Goal: Task Accomplishment & Management: Complete application form

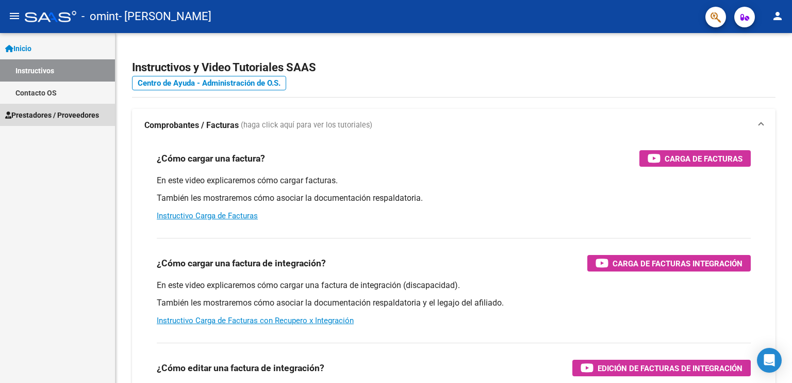
click at [63, 125] on link "Prestadores / Proveedores" at bounding box center [57, 115] width 115 height 22
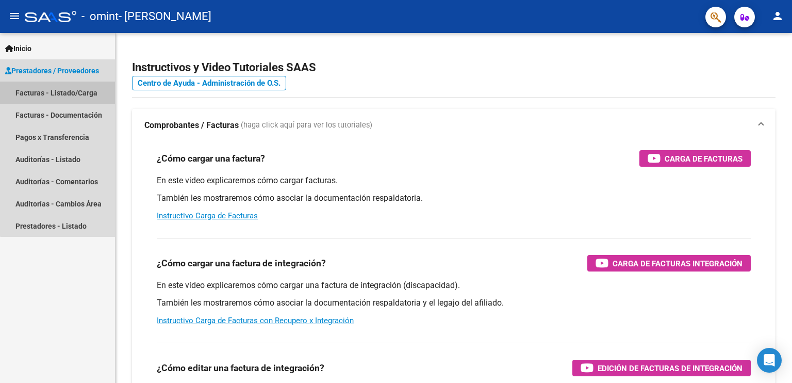
click at [59, 91] on link "Facturas - Listado/Carga" at bounding box center [57, 92] width 115 height 22
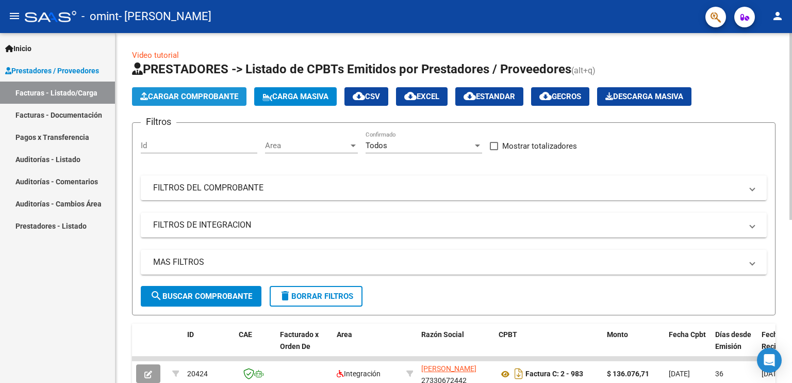
click at [168, 96] on span "Cargar Comprobante" at bounding box center [189, 96] width 98 height 9
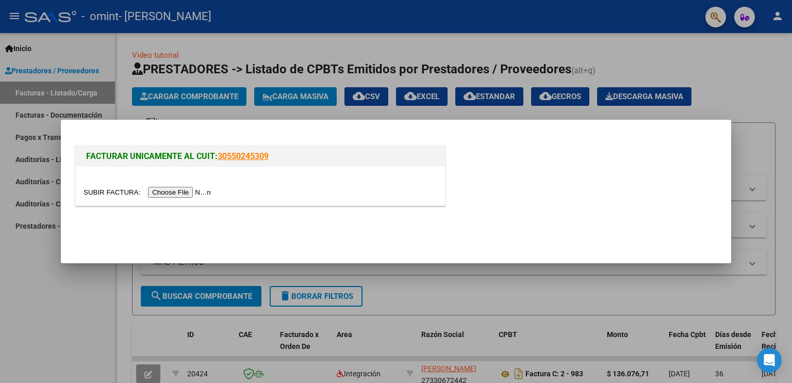
click at [198, 192] on input "file" at bounding box center [149, 192] width 130 height 11
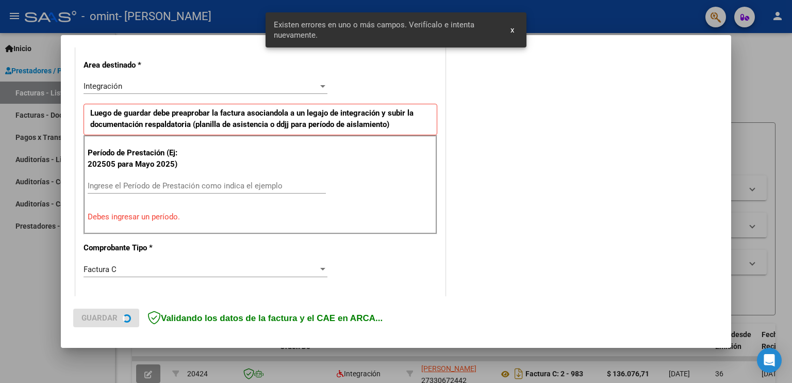
scroll to position [234, 0]
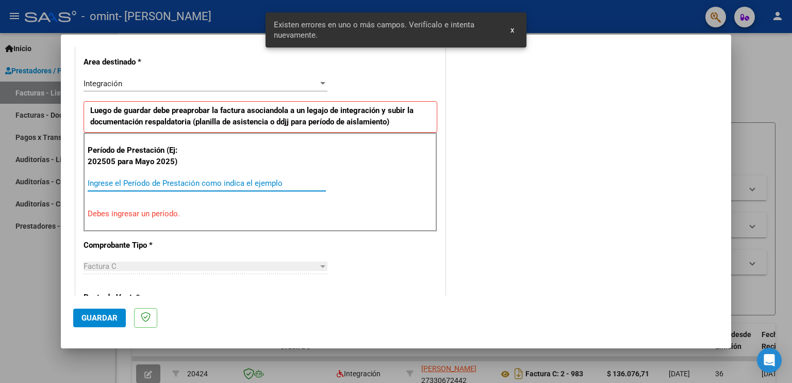
click at [236, 182] on input "Ingrese el Período de Prestación como indica el ejemplo" at bounding box center [207, 182] width 238 height 9
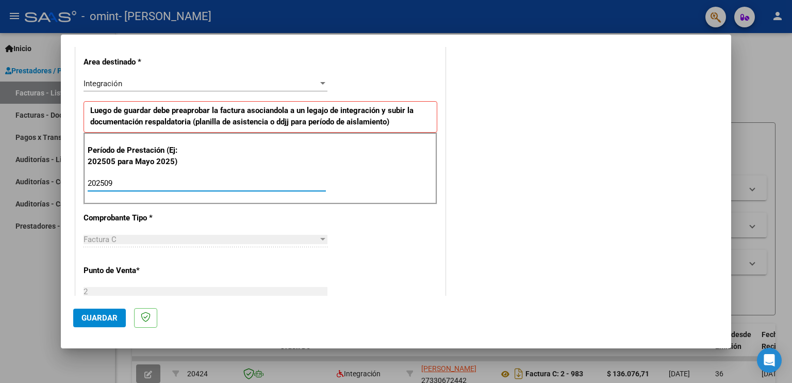
type input "202509"
click at [361, 222] on div "CUIT * 27-33067244-2 Ingresar CUIT ANALISIS PRESTADOR [PERSON_NAME] [PERSON_NAM…" at bounding box center [260, 330] width 369 height 776
click at [312, 87] on div "Integración" at bounding box center [201, 83] width 235 height 9
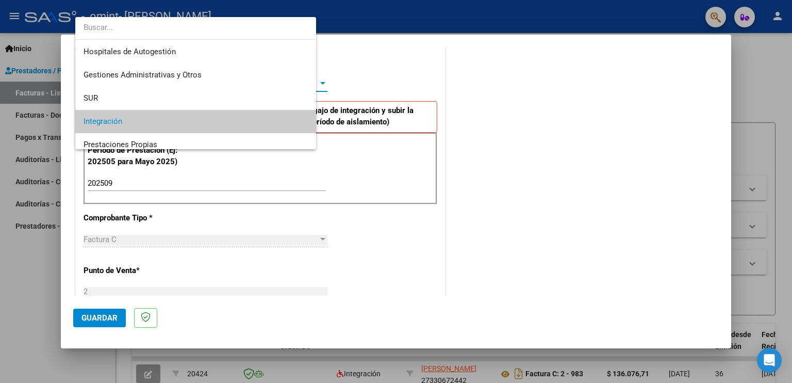
scroll to position [38, 0]
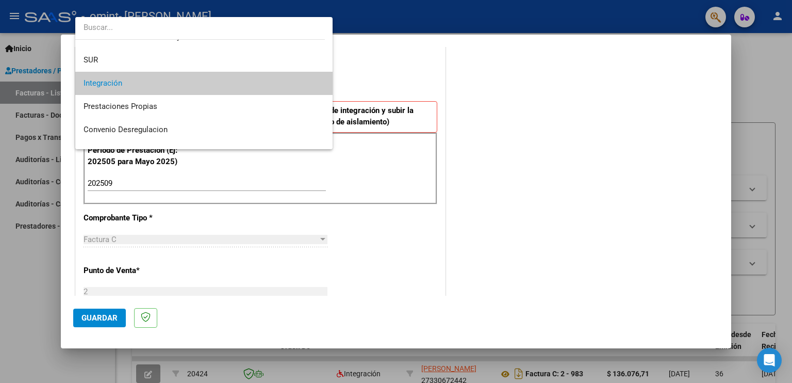
click at [312, 87] on span "Integración" at bounding box center [204, 83] width 241 height 23
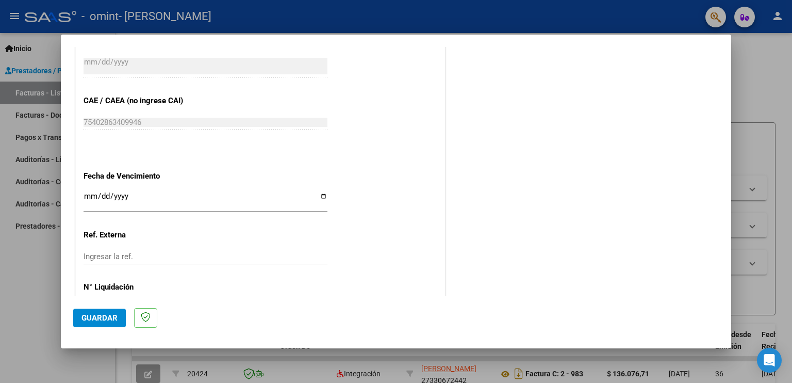
scroll to position [657, 0]
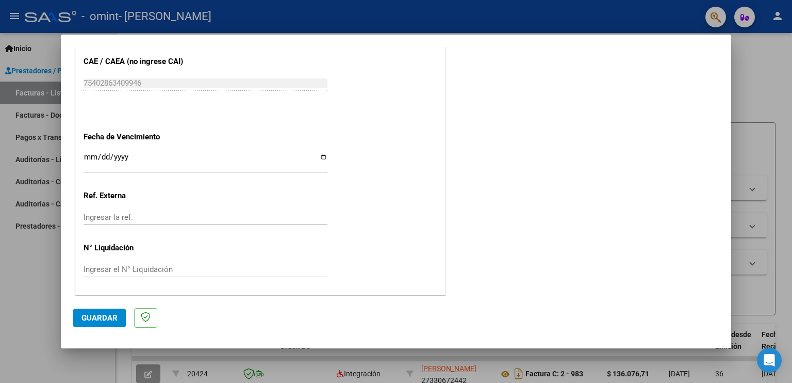
click at [91, 155] on input "Ingresar la fecha" at bounding box center [206, 161] width 244 height 16
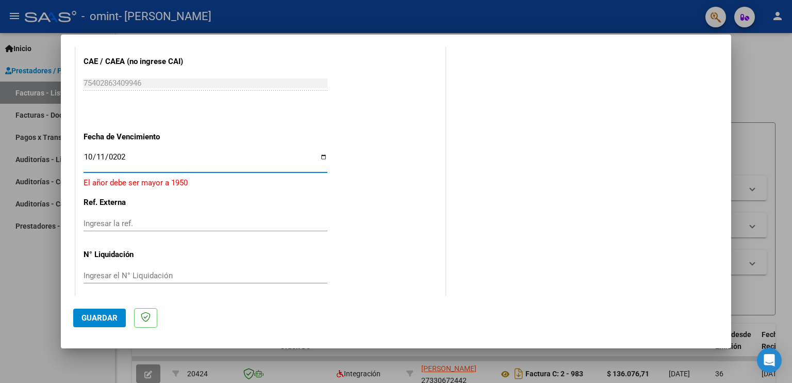
type input "[DATE]"
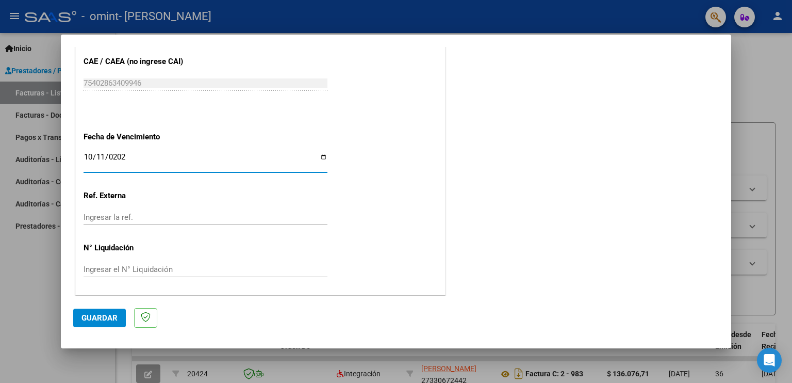
click at [107, 314] on span "Guardar" at bounding box center [99, 317] width 36 height 9
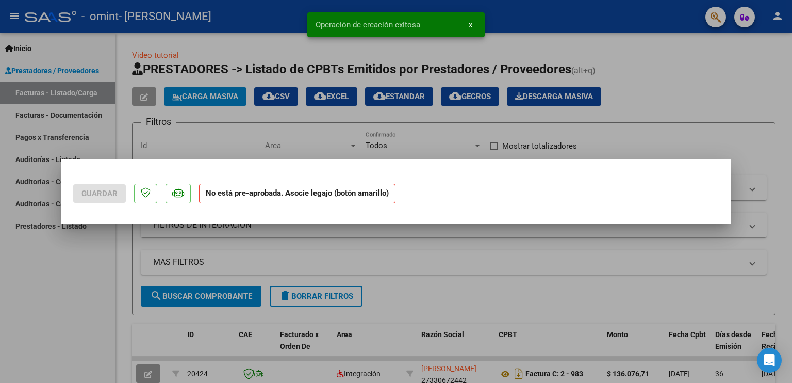
scroll to position [0, 0]
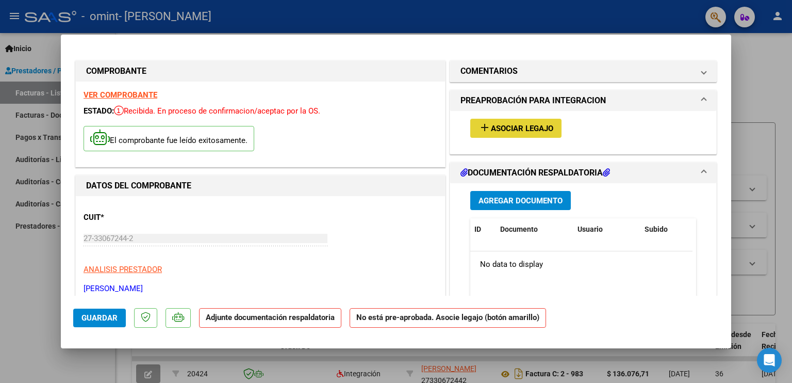
click at [521, 127] on span "Asociar Legajo" at bounding box center [522, 128] width 62 height 9
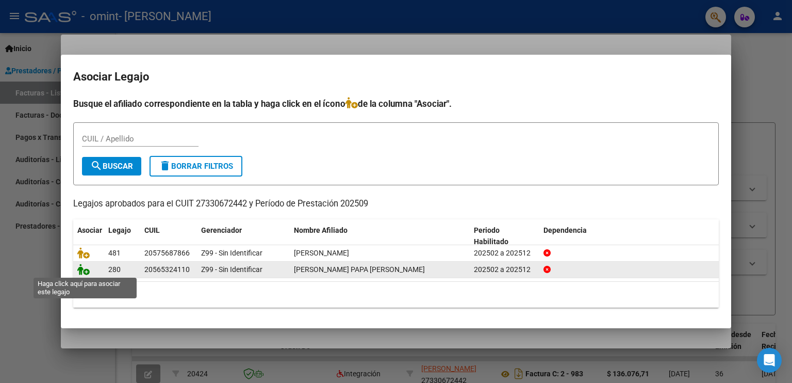
click at [82, 269] on icon at bounding box center [83, 268] width 12 height 11
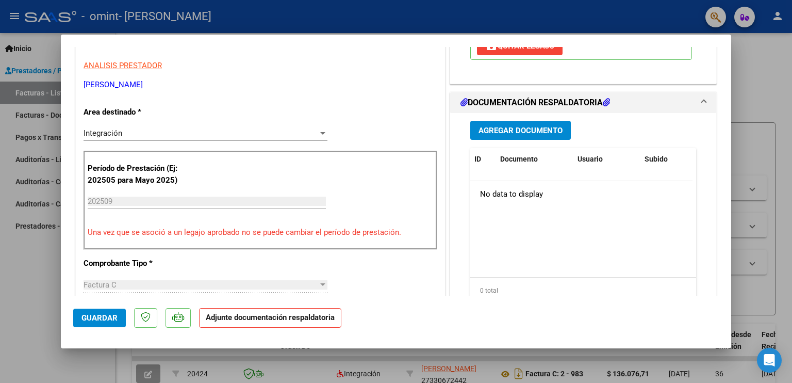
scroll to position [210, 0]
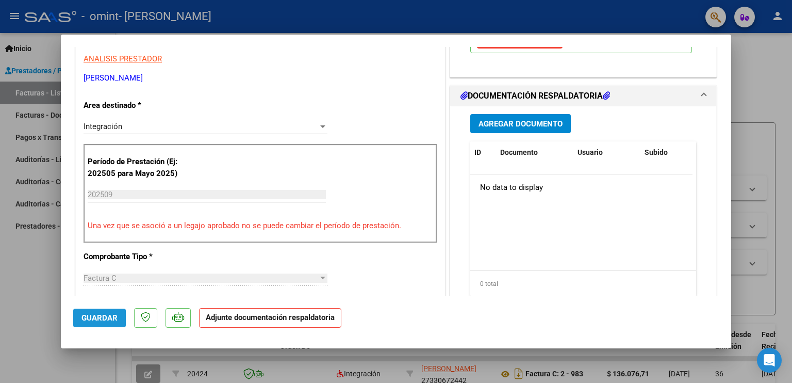
click at [108, 316] on span "Guardar" at bounding box center [99, 317] width 36 height 9
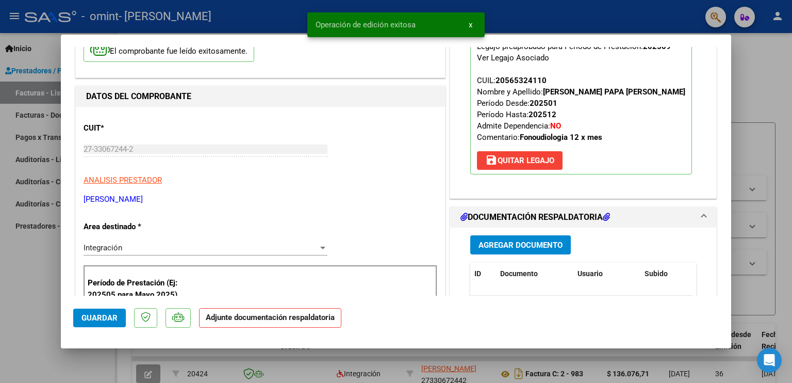
scroll to position [0, 0]
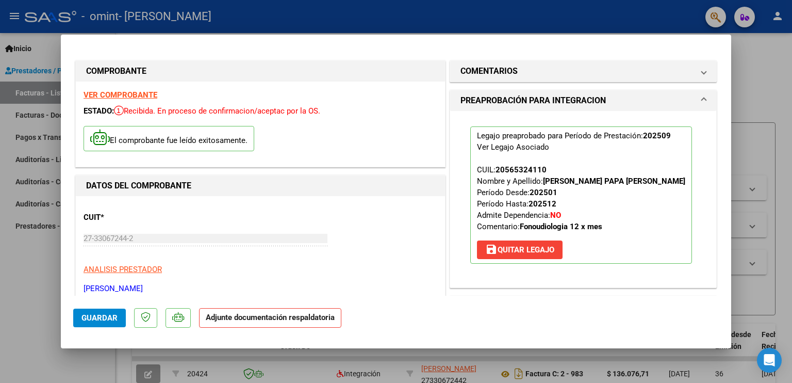
click at [422, 165] on div "VER COMPROBANTE ESTADO: Recibida. En proceso de confirmacion/aceptac por la OS.…" at bounding box center [260, 123] width 369 height 85
type input "$ 0,00"
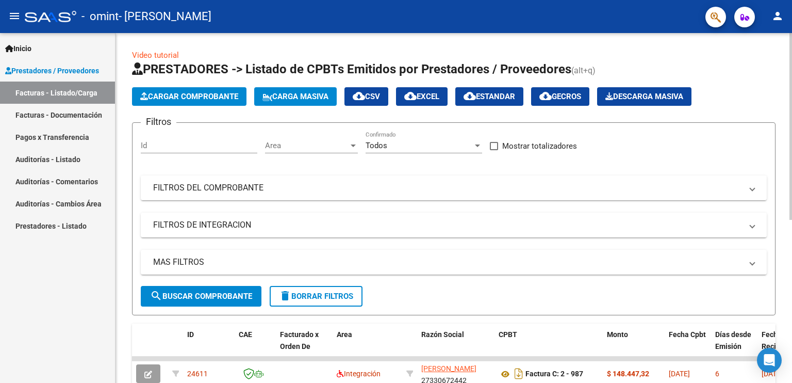
click at [194, 95] on span "Cargar Comprobante" at bounding box center [189, 96] width 98 height 9
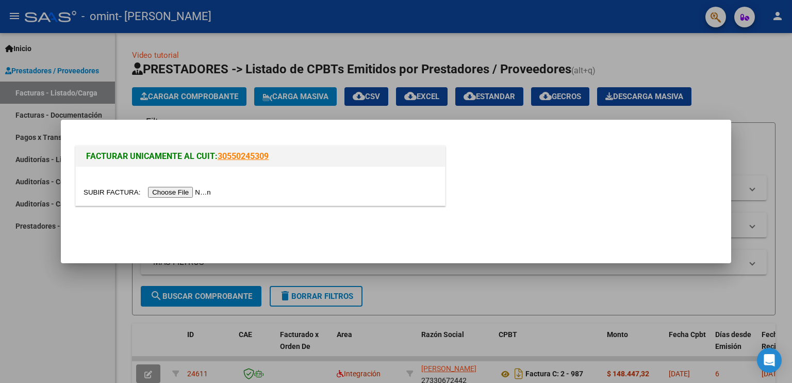
click at [164, 191] on input "file" at bounding box center [149, 192] width 130 height 11
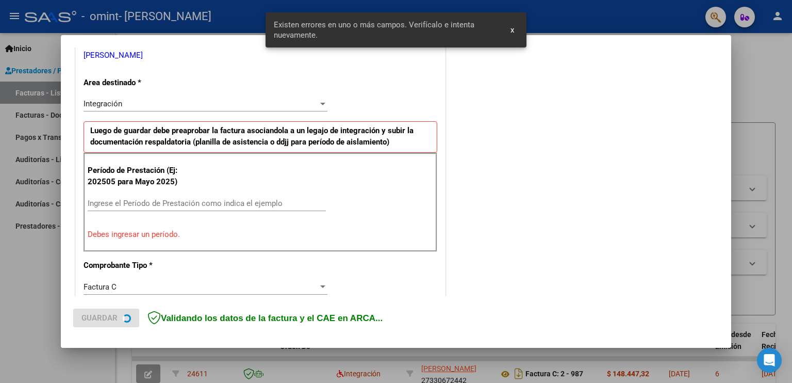
scroll to position [214, 0]
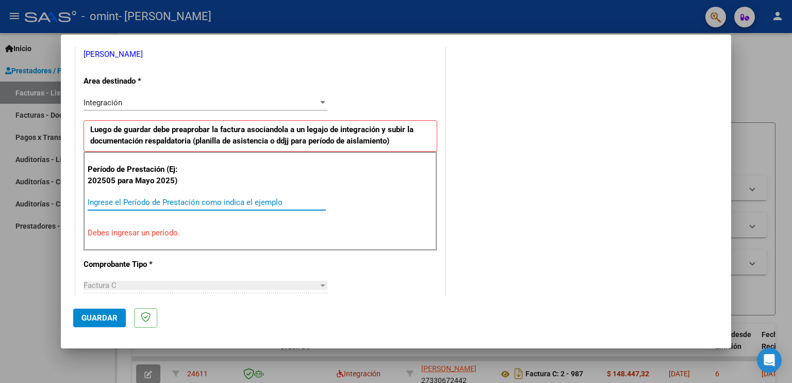
click at [154, 199] on input "Ingrese el Período de Prestación como indica el ejemplo" at bounding box center [207, 201] width 238 height 9
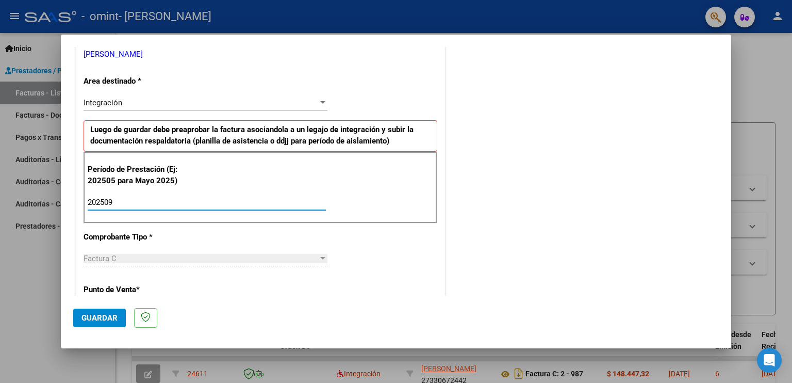
type input "202509"
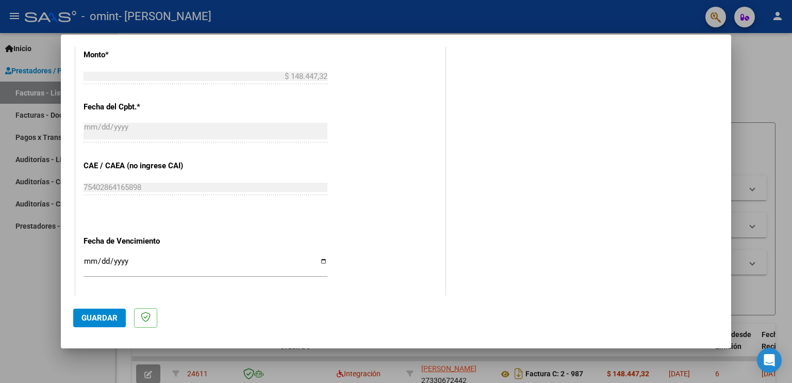
scroll to position [657, 0]
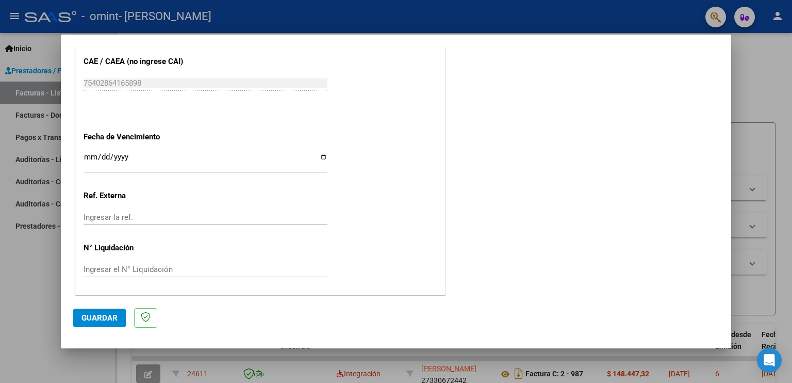
click at [89, 154] on input "Ingresar la fecha" at bounding box center [206, 161] width 244 height 16
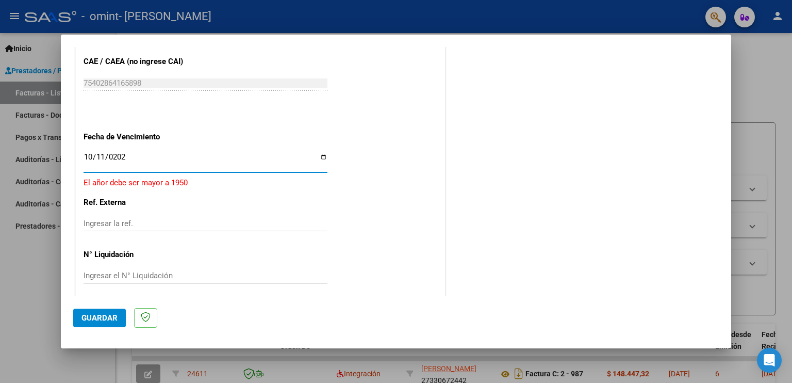
type input "[DATE]"
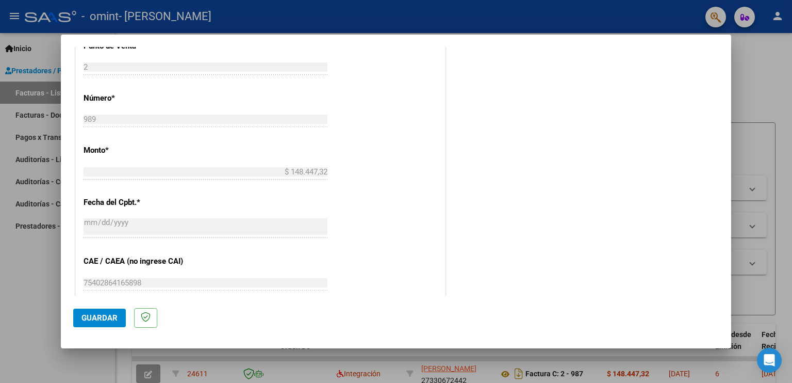
scroll to position [537, 0]
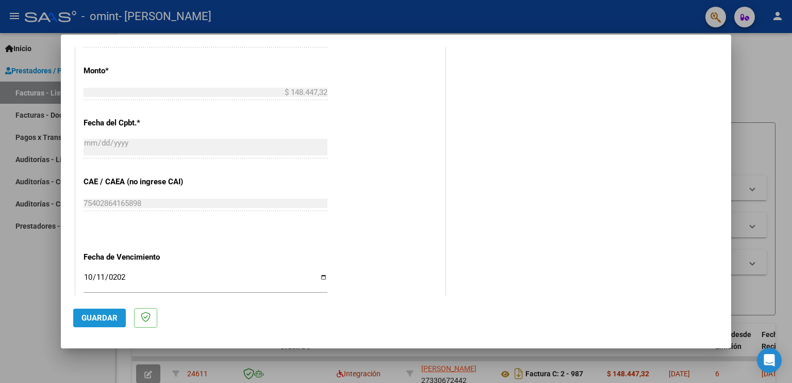
click at [99, 321] on span "Guardar" at bounding box center [99, 317] width 36 height 9
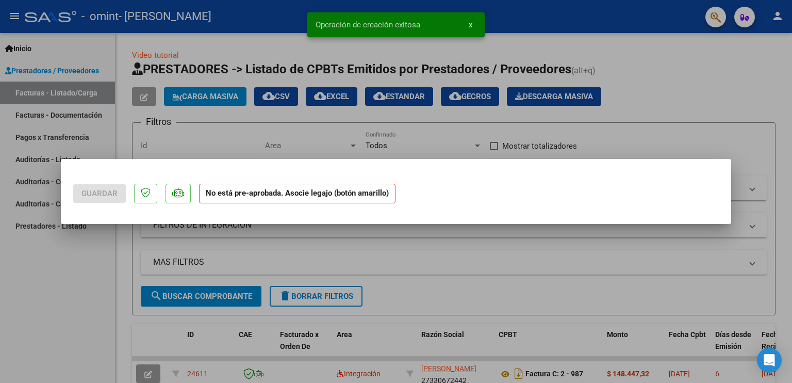
scroll to position [0, 0]
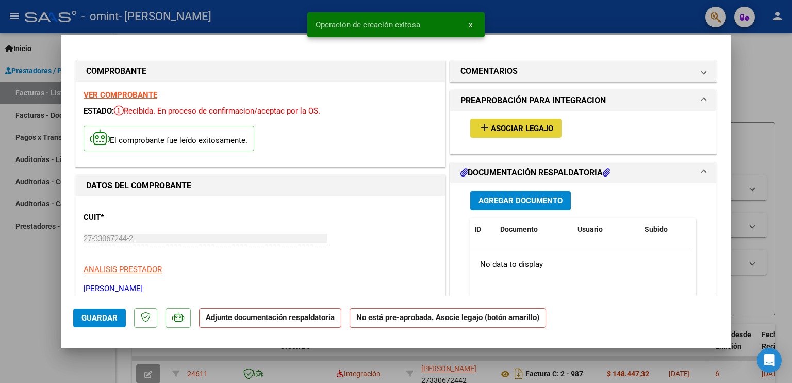
click at [521, 126] on span "Asociar Legajo" at bounding box center [522, 128] width 62 height 9
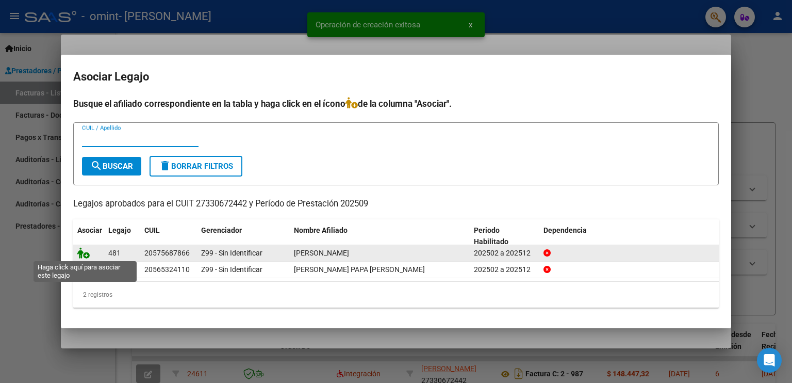
click at [82, 250] on icon at bounding box center [83, 252] width 12 height 11
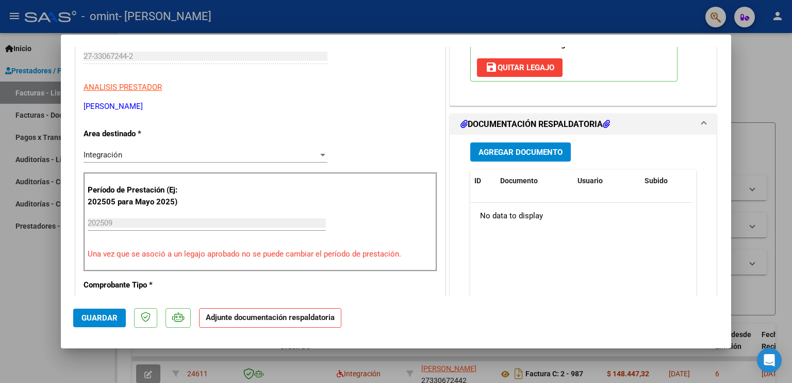
scroll to position [184, 0]
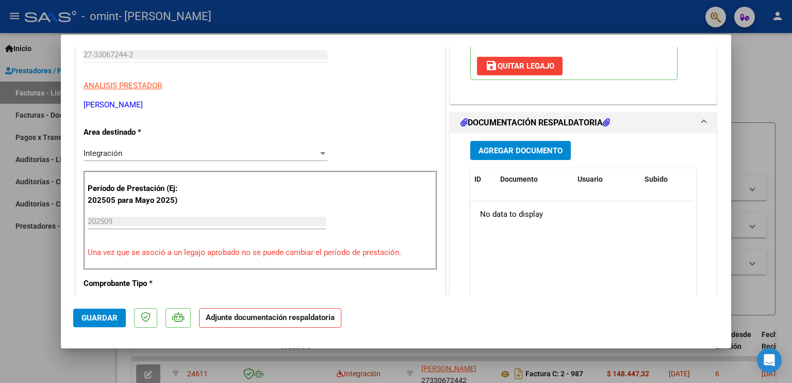
click at [513, 153] on span "Agregar Documento" at bounding box center [520, 150] width 84 height 9
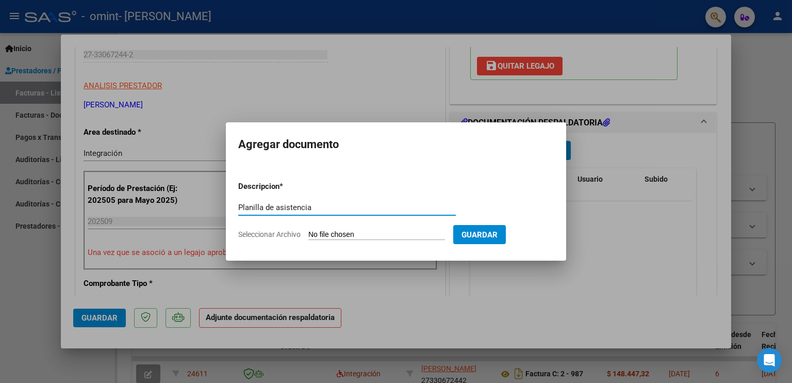
type input "Planilla de asistencia"
click at [336, 234] on input "Seleccionar Archivo" at bounding box center [376, 235] width 137 height 10
type input "C:\fakepath\SEPT_GUALANDRA.pdf"
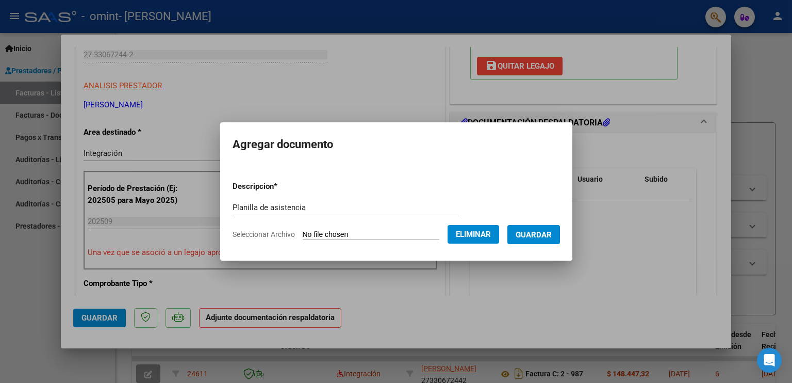
click at [552, 238] on span "Guardar" at bounding box center [534, 234] width 36 height 9
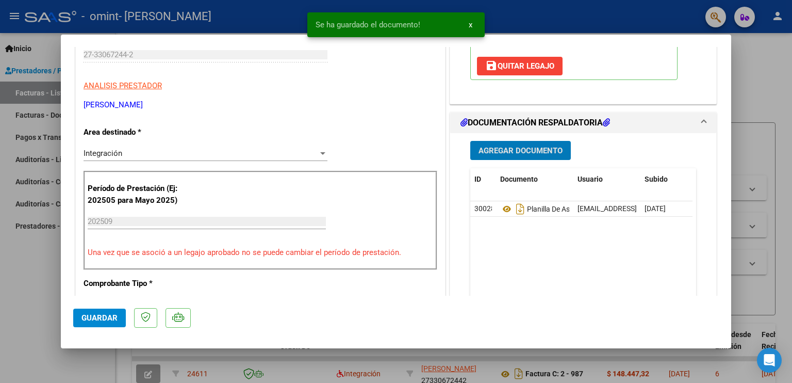
click at [110, 322] on span "Guardar" at bounding box center [99, 317] width 36 height 9
click at [705, 62] on div "Legajo preaprobado para Período de Prestación: 202509 Ver Legajo Asociado CUIL:…" at bounding box center [583, 15] width 266 height 176
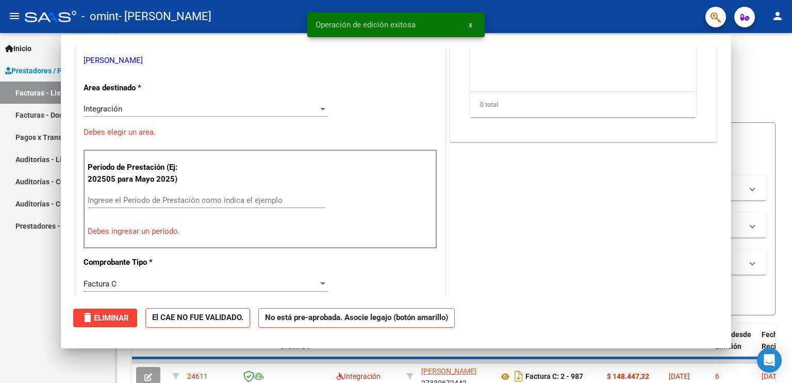
scroll to position [0, 0]
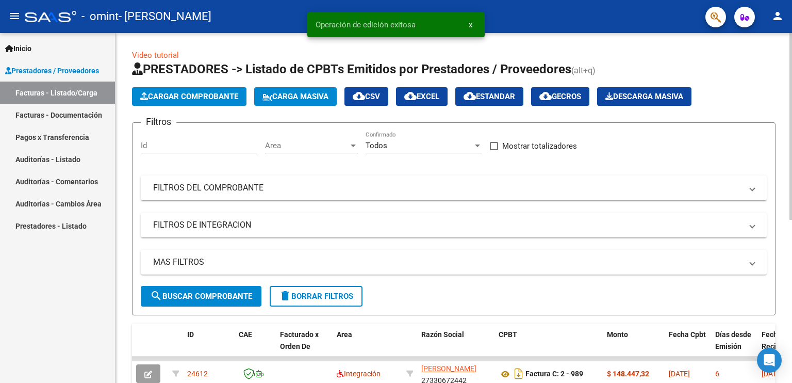
click at [776, 123] on div "Video tutorial PRESTADORES -> Listado de CPBTs Emitidos por Prestadores / Prove…" at bounding box center [453, 357] width 676 height 648
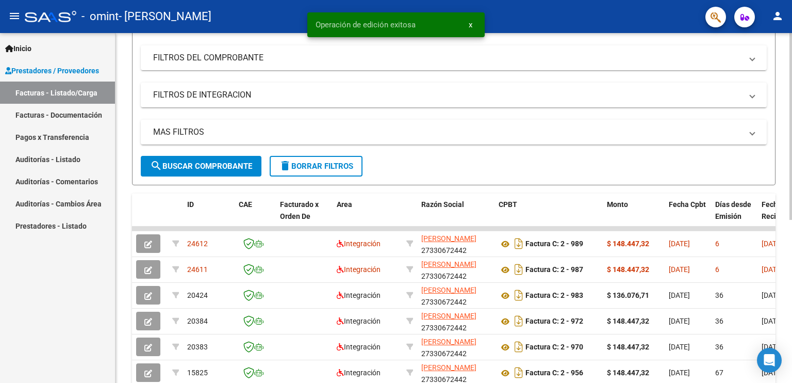
scroll to position [165, 0]
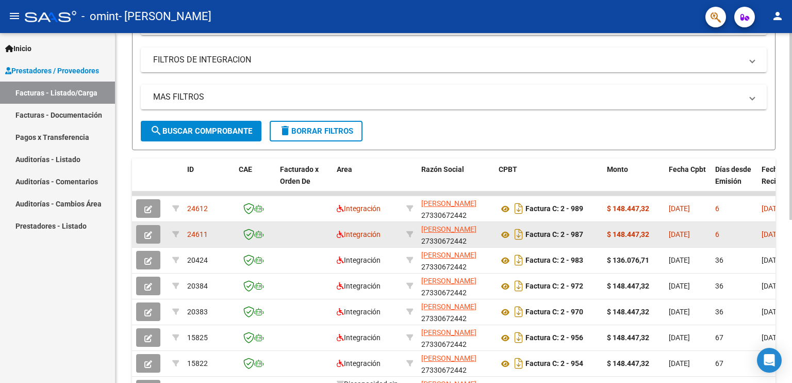
click at [150, 231] on icon "button" at bounding box center [148, 235] width 8 height 8
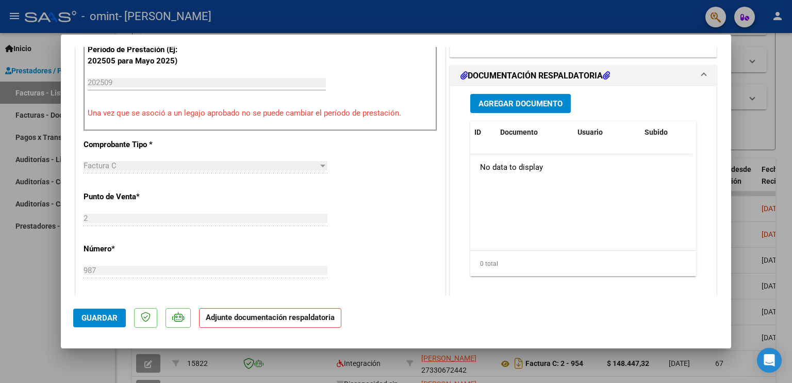
scroll to position [280, 0]
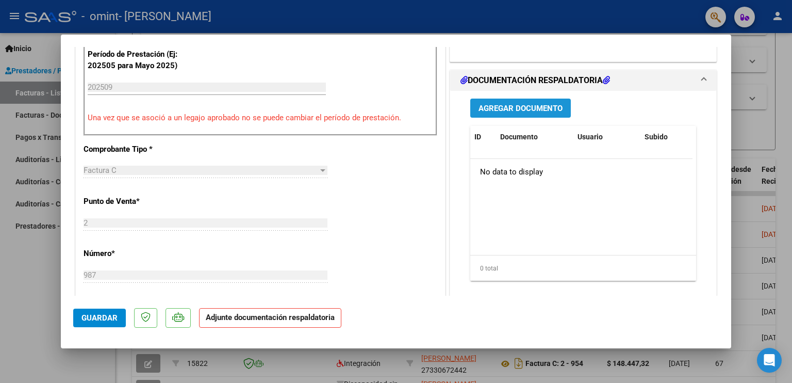
click at [487, 104] on span "Agregar Documento" at bounding box center [520, 108] width 84 height 9
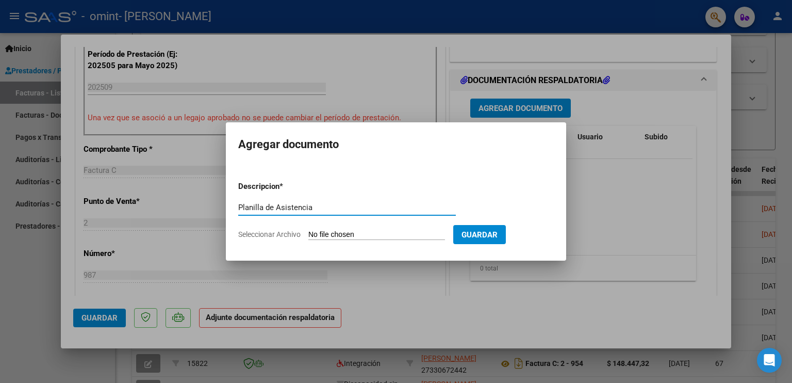
type input "Planilla de Asistencia"
click at [322, 233] on input "Seleccionar Archivo" at bounding box center [376, 235] width 137 height 10
type input "C:\fakepath\SEPT_ARMONELLI.pdf"
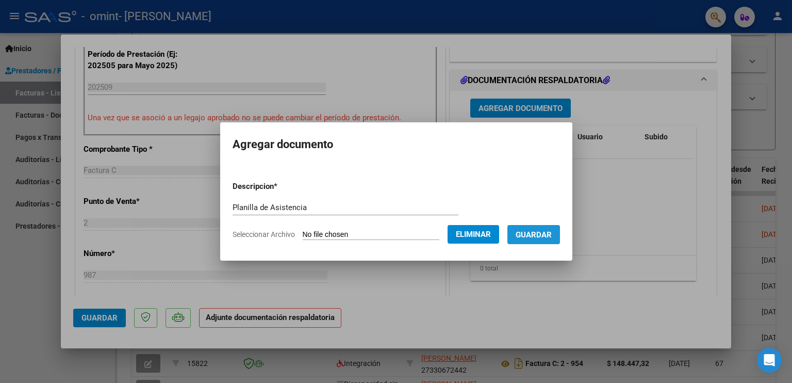
click at [544, 242] on button "Guardar" at bounding box center [533, 234] width 53 height 19
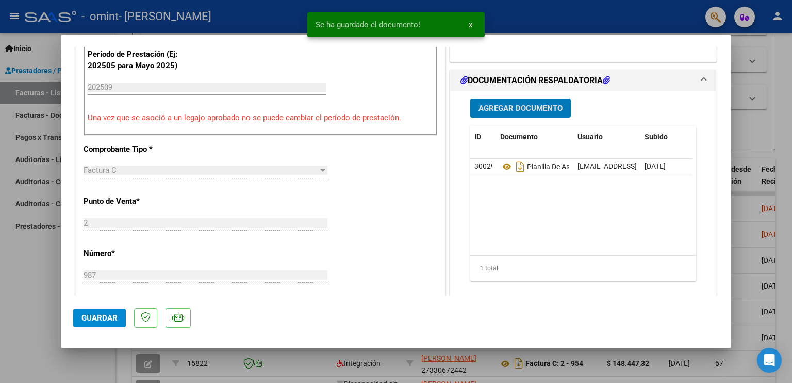
click at [112, 314] on span "Guardar" at bounding box center [99, 317] width 36 height 9
click at [568, 18] on div at bounding box center [396, 191] width 792 height 383
type input "$ 0,00"
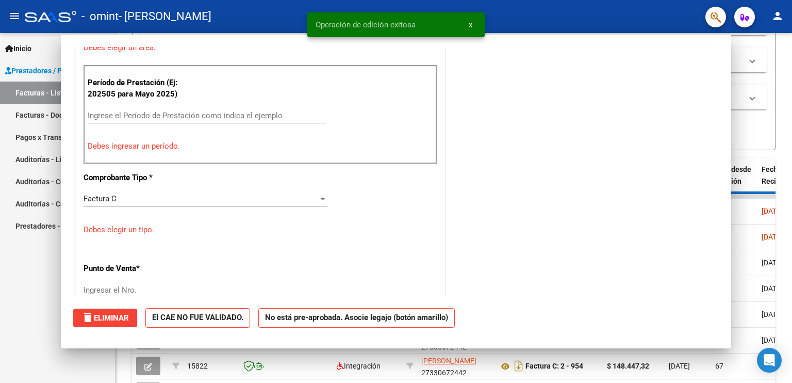
scroll to position [308, 0]
